Goal: Task Accomplishment & Management: Manage account settings

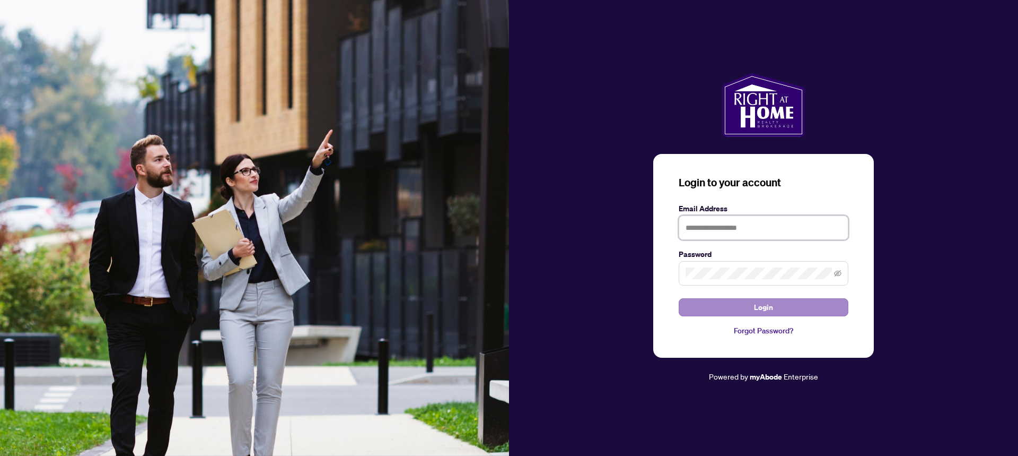
type input "**********"
click at [782, 305] on button "Login" at bounding box center [764, 307] width 170 height 18
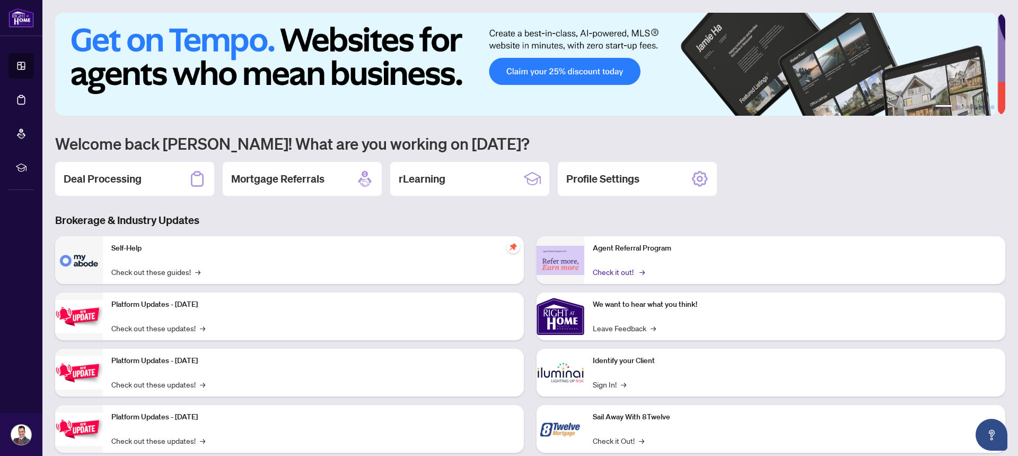
click at [604, 270] on link "Check it out! →" at bounding box center [618, 272] width 50 height 12
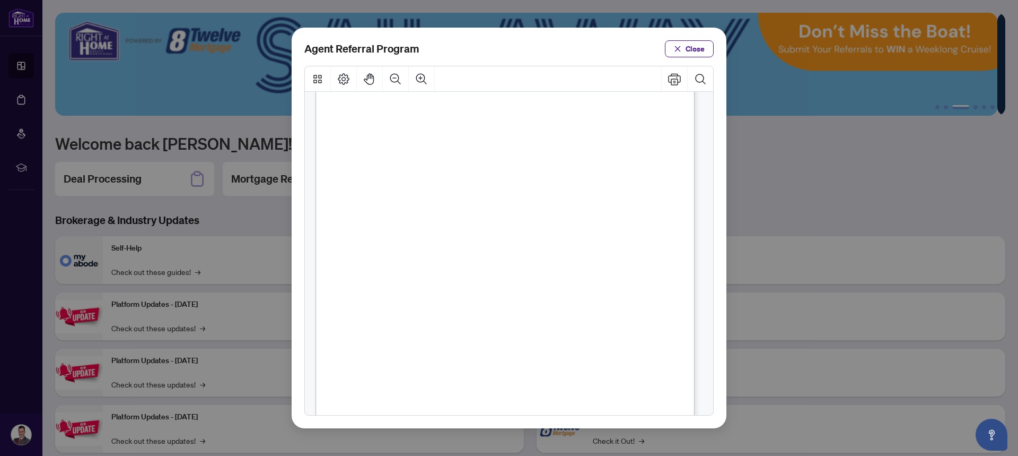
scroll to position [189, 0]
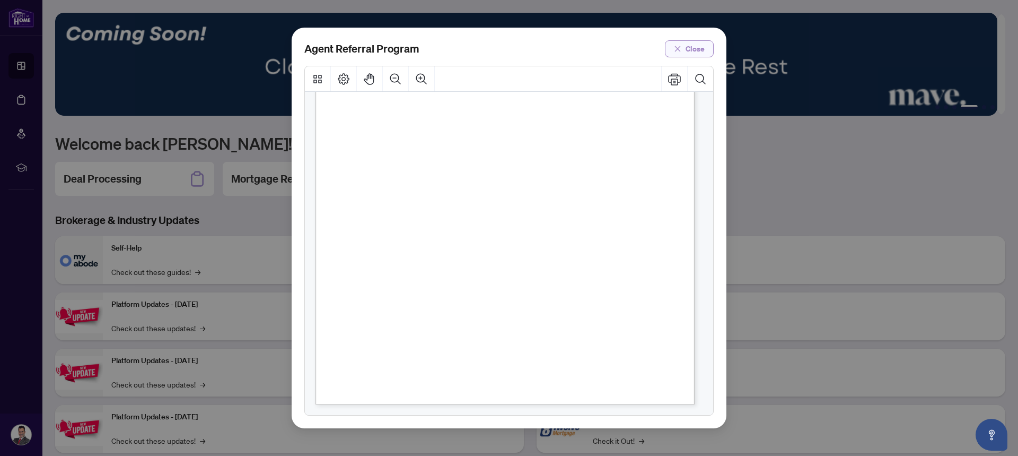
click at [700, 49] on span "Close" at bounding box center [695, 48] width 19 height 17
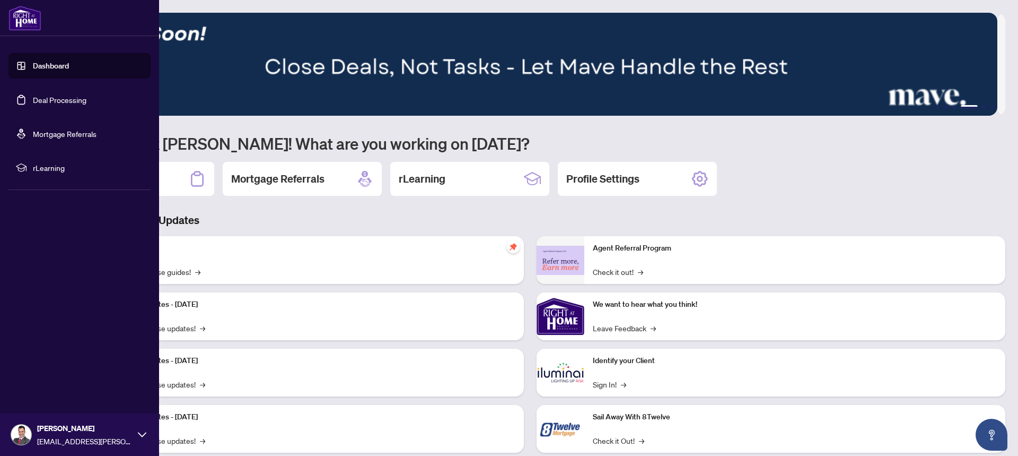
click at [38, 98] on link "Deal Processing" at bounding box center [60, 100] width 54 height 10
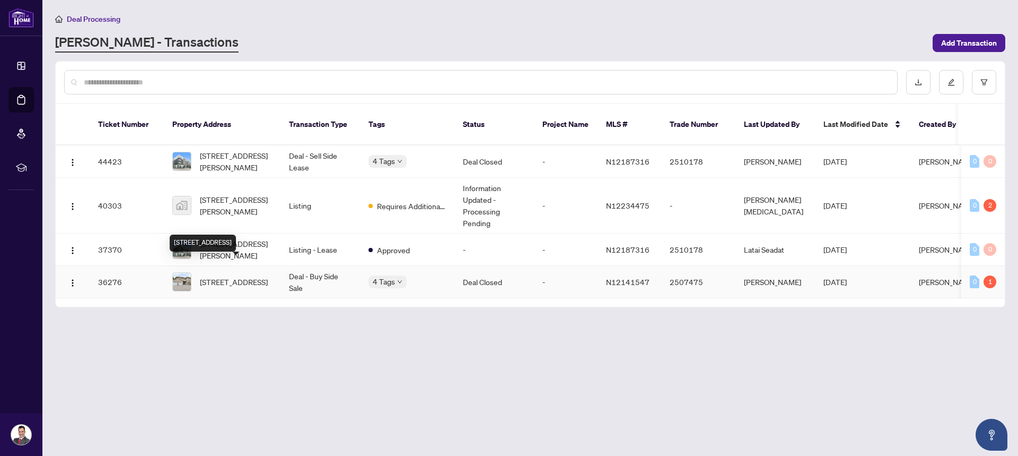
click at [238, 276] on span "[STREET_ADDRESS]" at bounding box center [234, 282] width 68 height 12
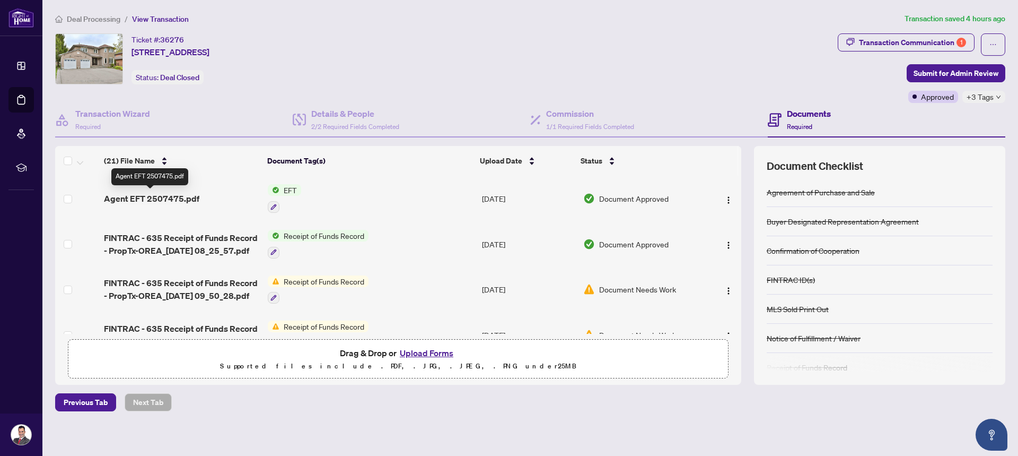
click at [160, 195] on span "Agent EFT 2507475.pdf" at bounding box center [151, 198] width 95 height 13
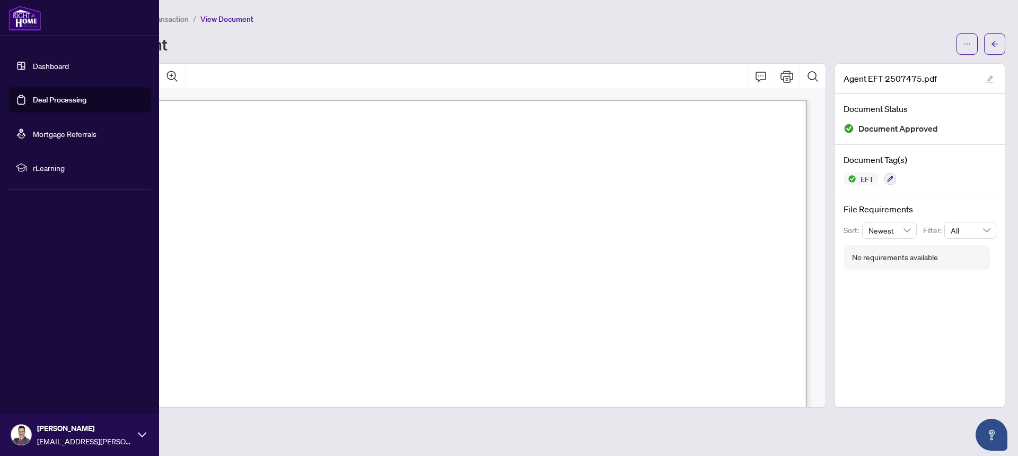
click at [33, 66] on link "Dashboard" at bounding box center [51, 66] width 36 height 10
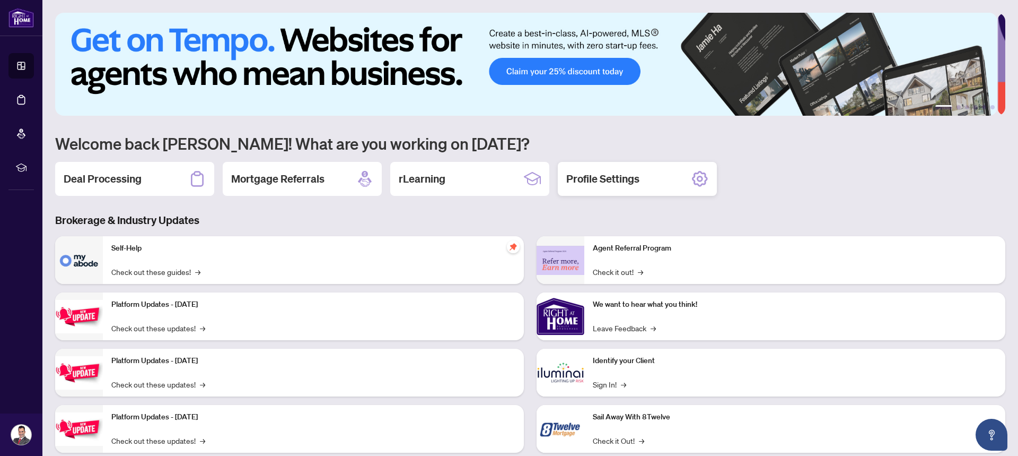
click at [622, 181] on h2 "Profile Settings" at bounding box center [602, 178] width 73 height 15
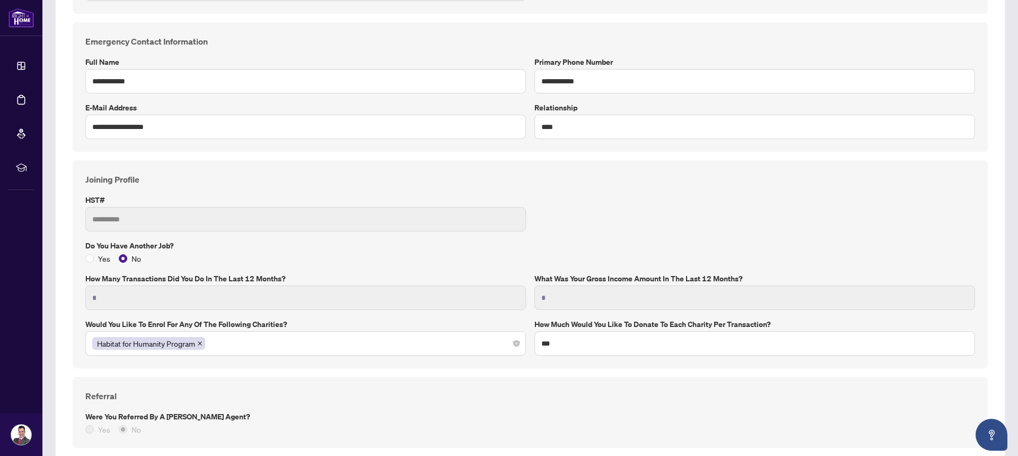
scroll to position [583, 0]
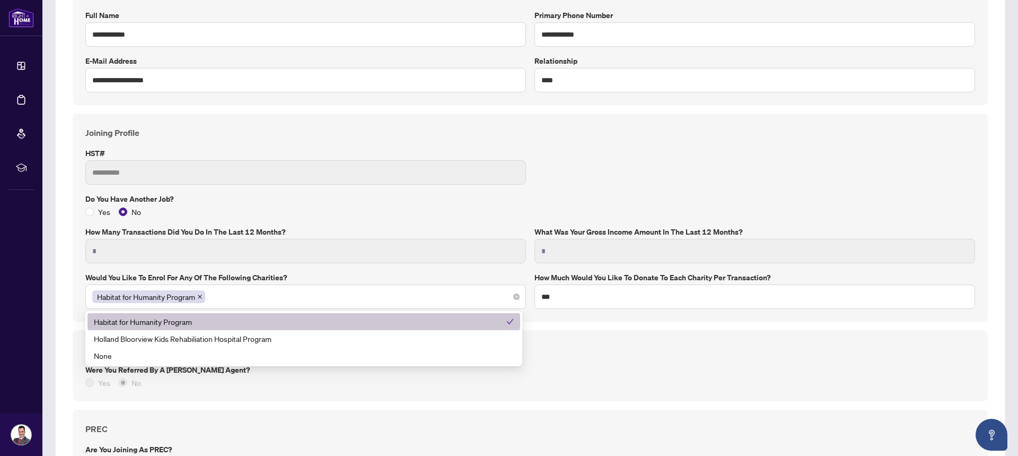
click at [432, 300] on div "Habitat for Humanity Program" at bounding box center [305, 296] width 427 height 19
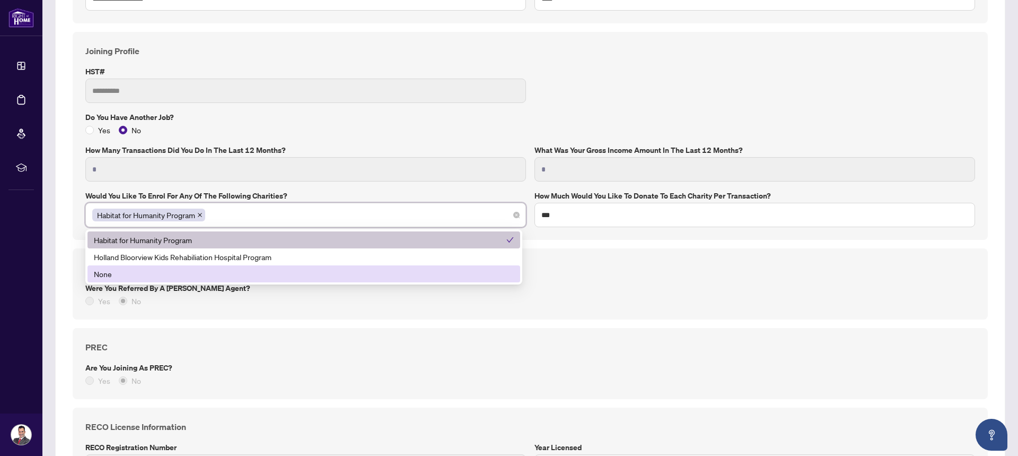
scroll to position [689, 0]
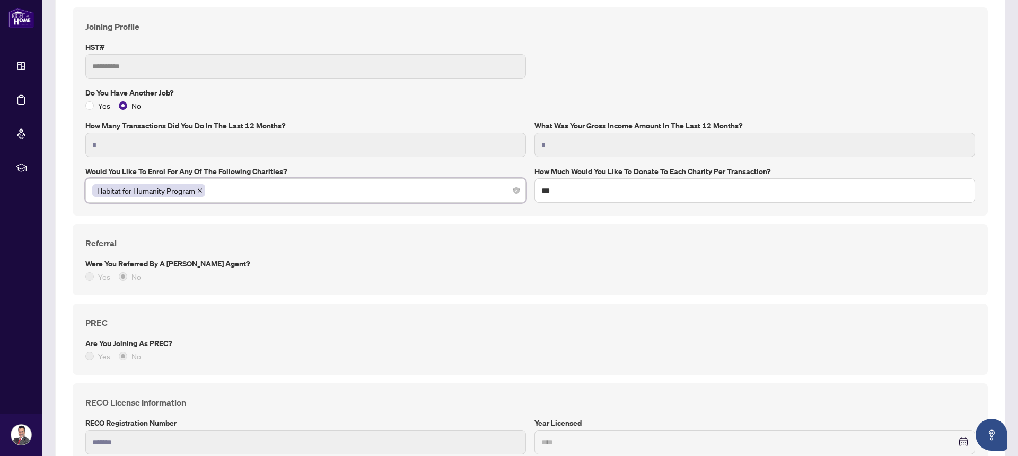
click at [459, 335] on div "PREC Are you joining as PREC? Yes No" at bounding box center [530, 339] width 898 height 46
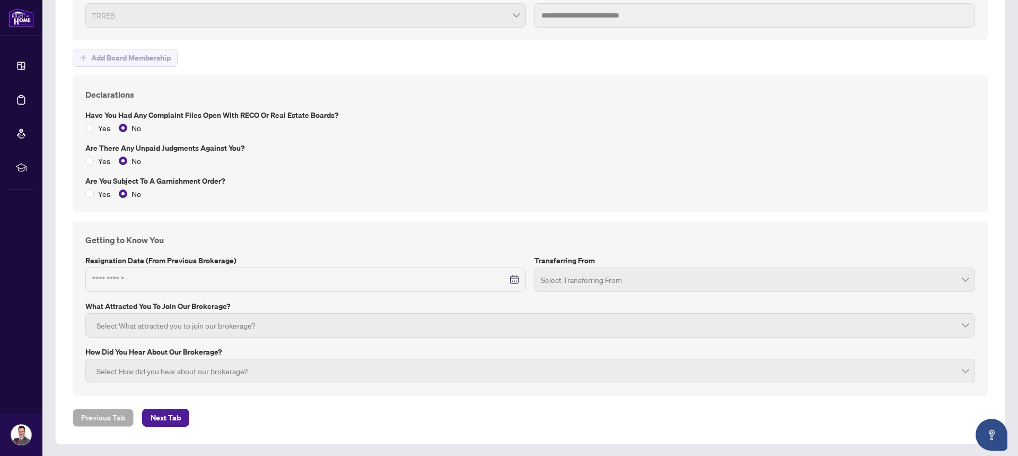
scroll to position [1325, 0]
click at [181, 417] on button "Next Tab" at bounding box center [165, 417] width 47 height 18
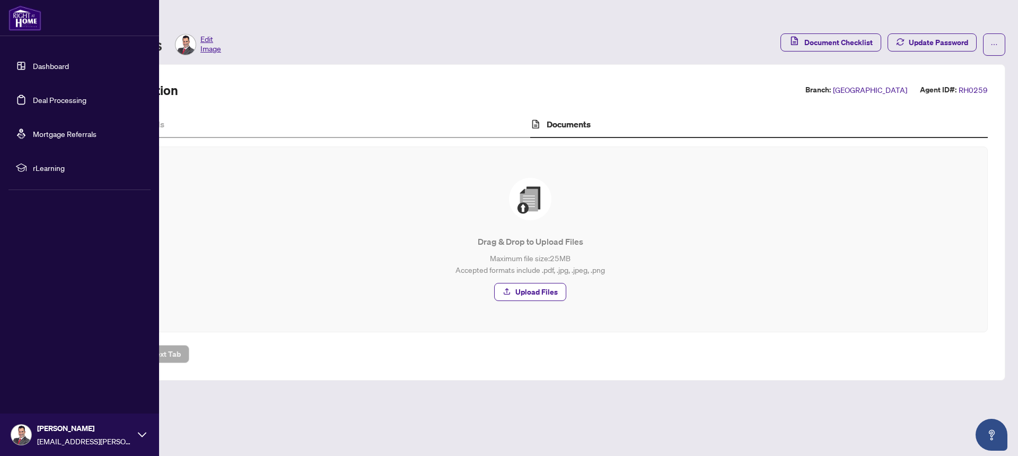
click at [56, 133] on link "Mortgage Referrals" at bounding box center [65, 134] width 64 height 10
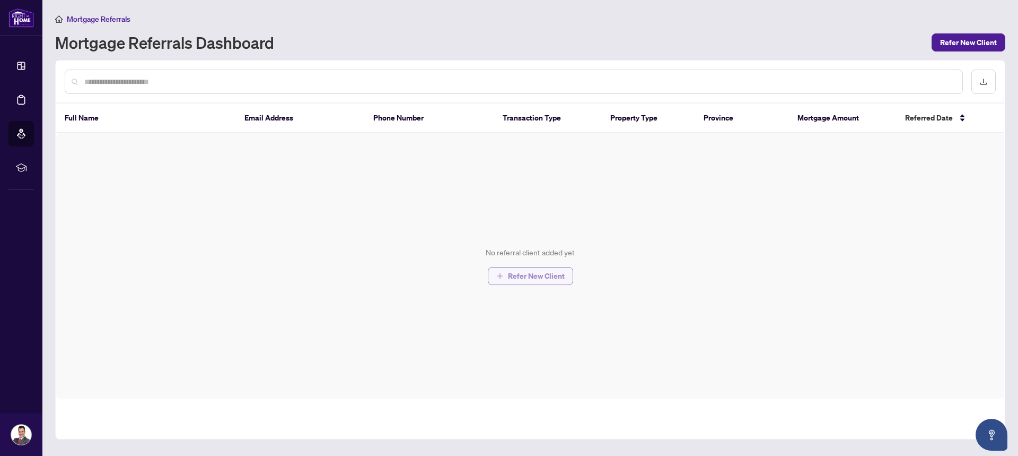
click at [555, 275] on span "Refer New Client" at bounding box center [536, 275] width 57 height 17
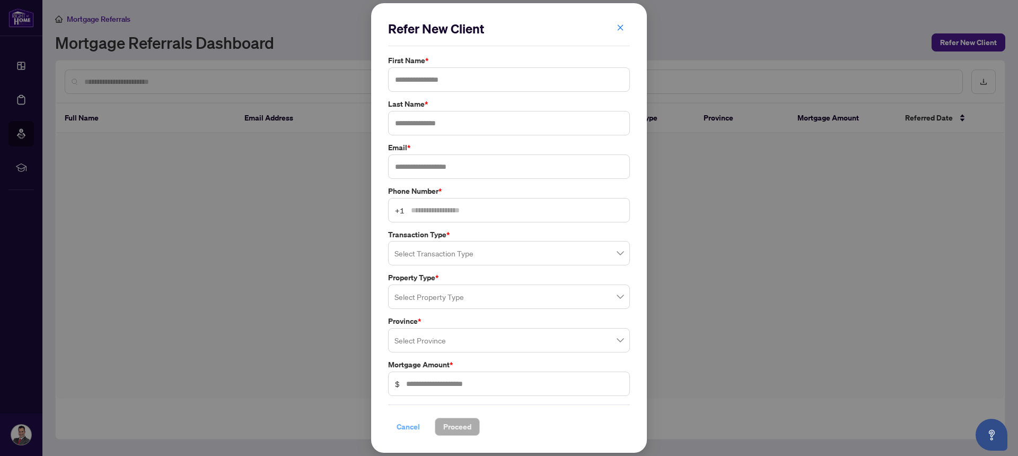
click at [403, 424] on span "Cancel" at bounding box center [408, 426] width 23 height 17
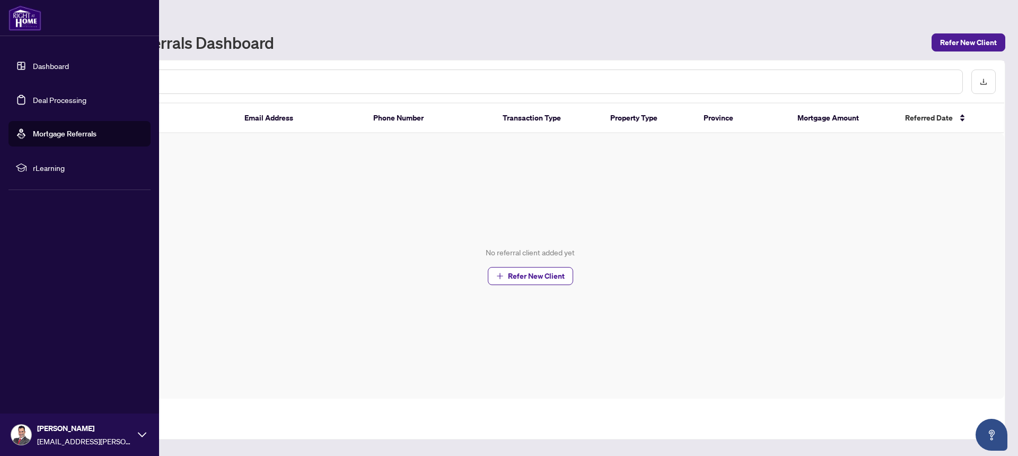
click at [33, 64] on link "Dashboard" at bounding box center [51, 66] width 36 height 10
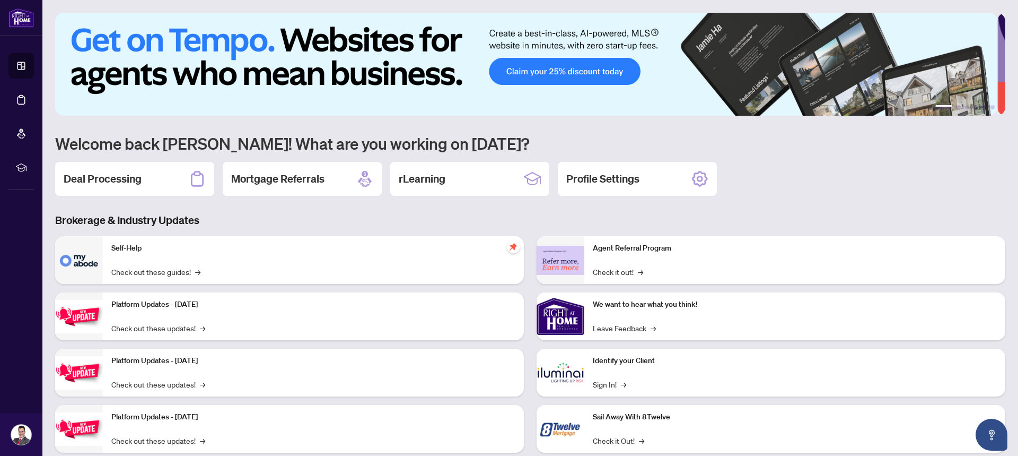
scroll to position [25, 0]
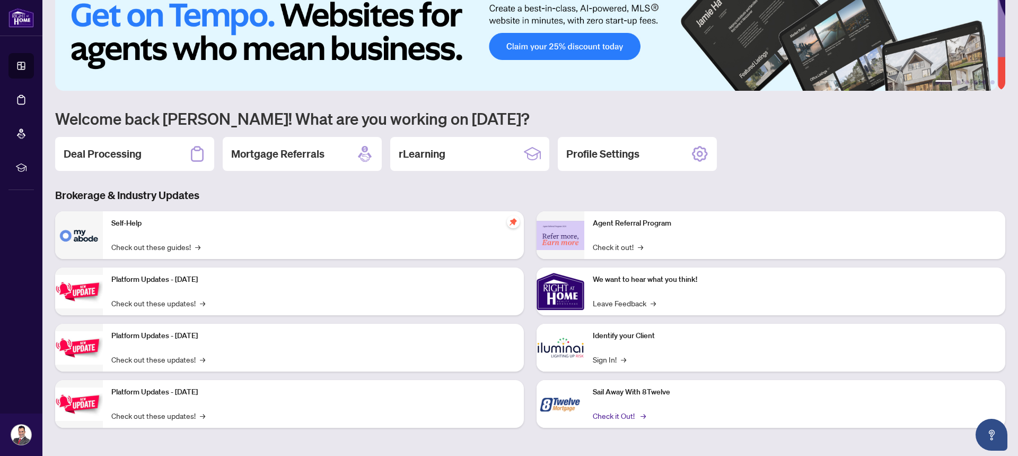
click at [603, 412] on link "Check it Out! →" at bounding box center [618, 415] width 51 height 12
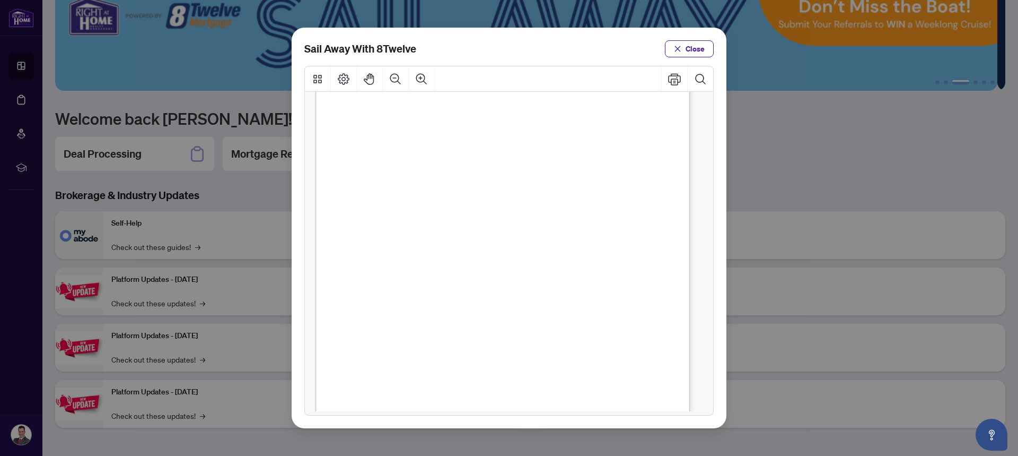
scroll to position [28, 0]
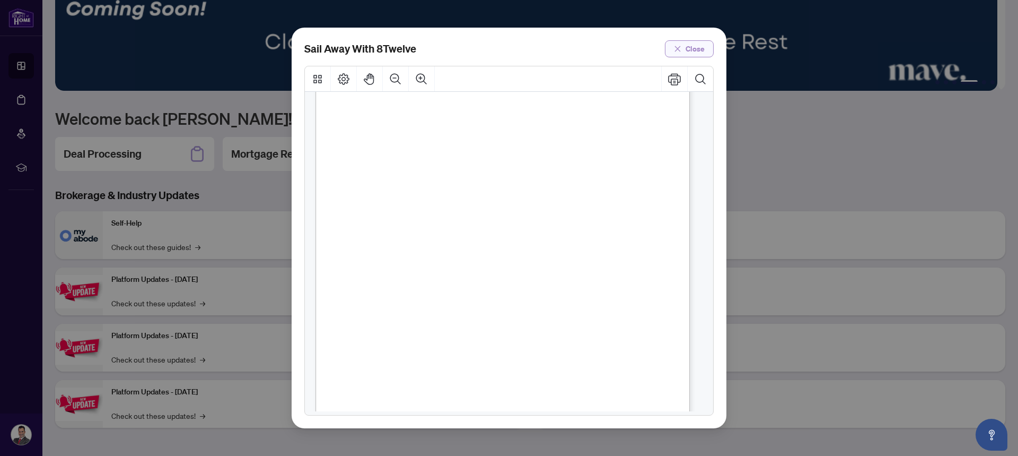
click at [707, 49] on button "Close" at bounding box center [689, 48] width 49 height 17
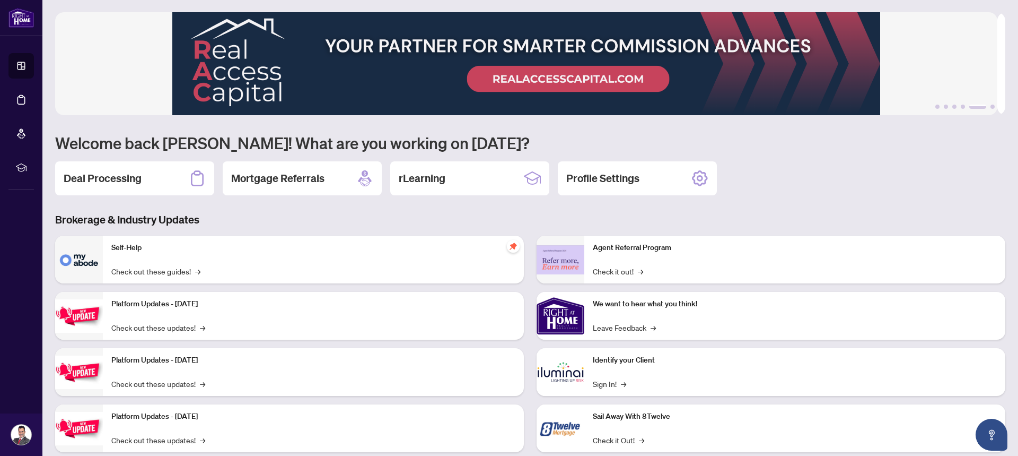
scroll to position [0, 0]
click at [692, 174] on icon at bounding box center [700, 178] width 17 height 17
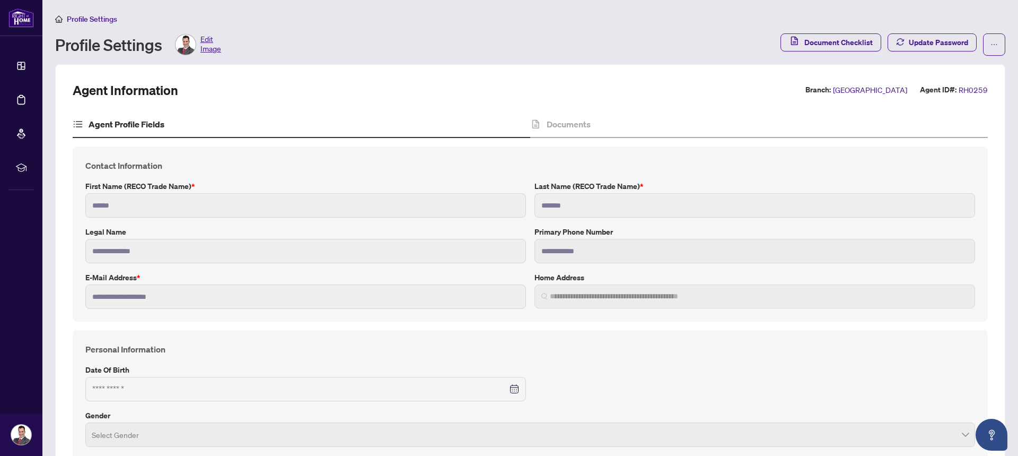
type input "**********"
type input "****"
type input "**********"
